Goal: Find specific page/section: Find specific page/section

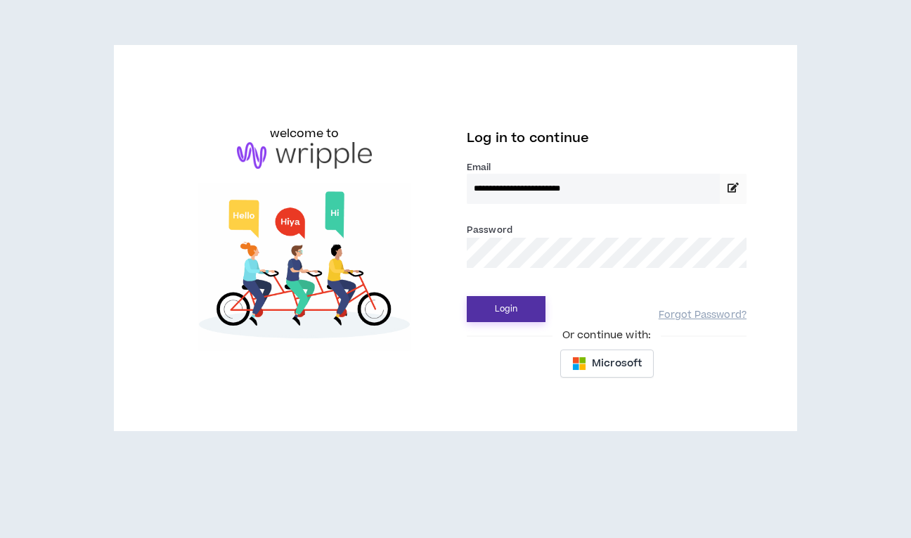
click at [524, 318] on button "Login" at bounding box center [506, 309] width 79 height 26
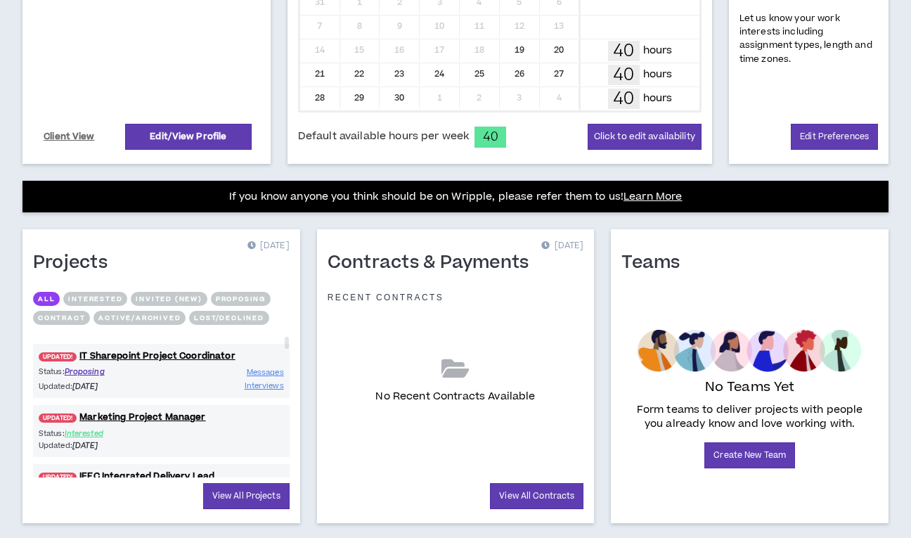
scroll to position [422, 0]
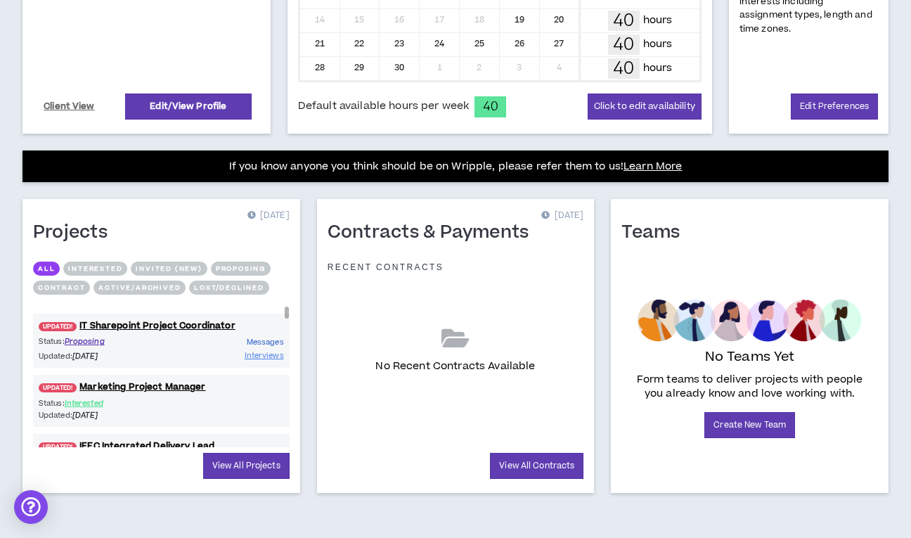
click at [255, 345] on span "Messages" at bounding box center [265, 342] width 37 height 11
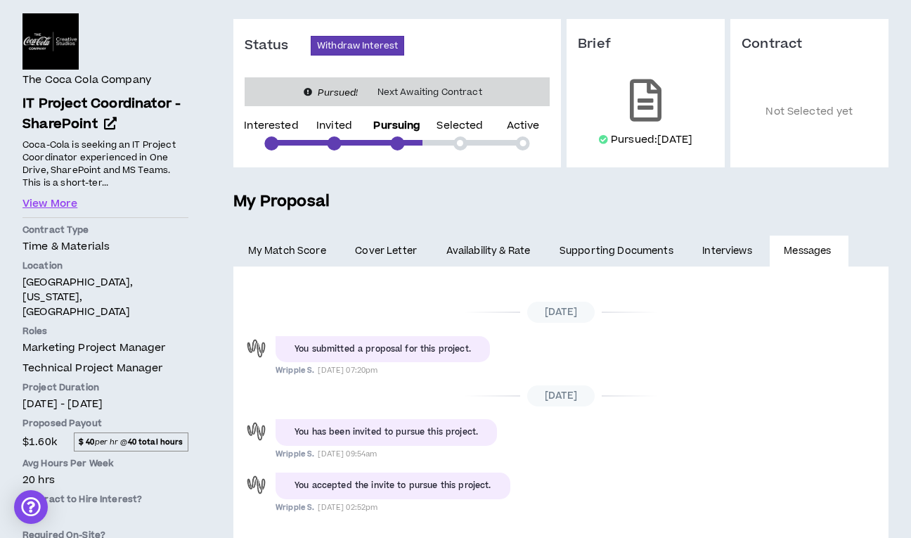
scroll to position [42, 0]
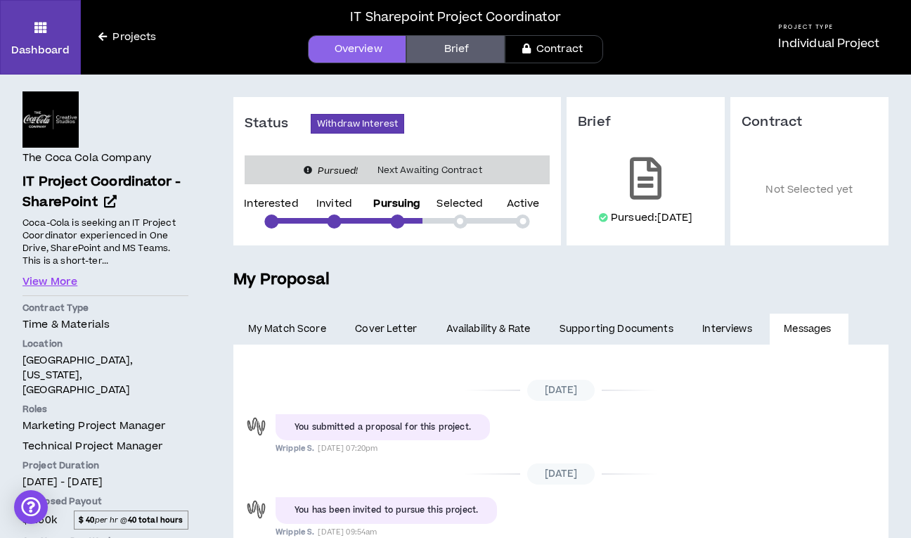
click at [292, 339] on link "My Match Score" at bounding box center [287, 329] width 108 height 31
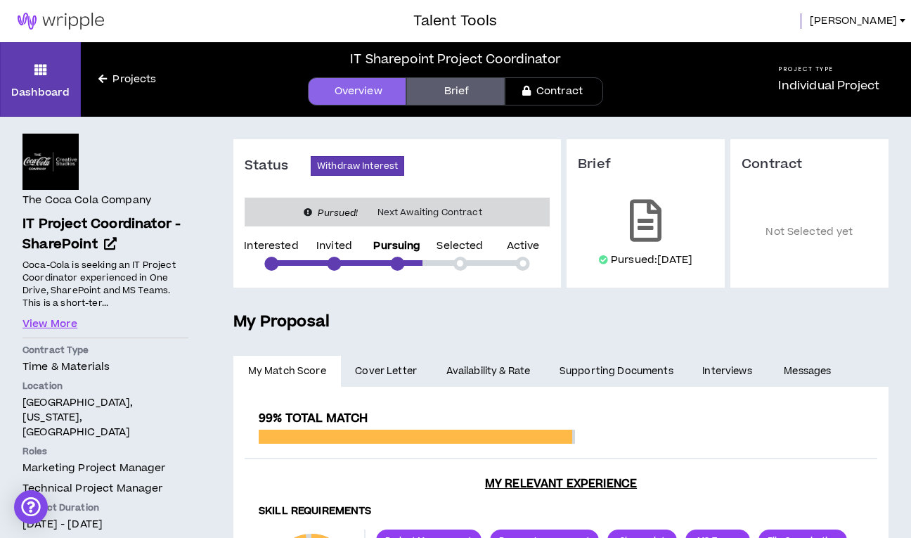
click at [101, 82] on icon at bounding box center [102, 79] width 8 height 10
